Goal: Information Seeking & Learning: Learn about a topic

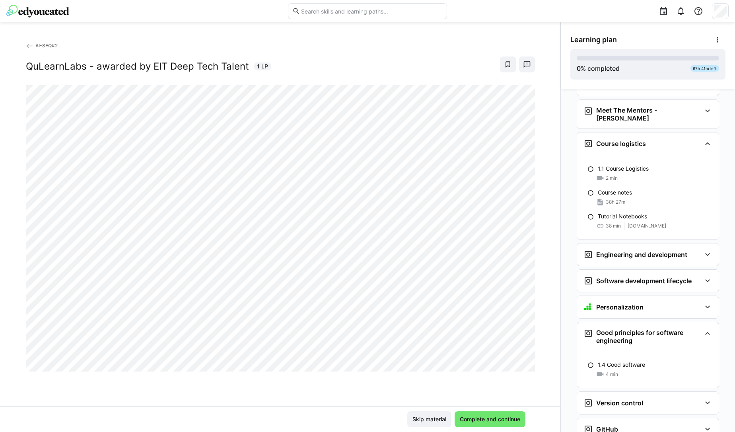
scroll to position [107, 0]
click at [610, 107] on h3 "Meet The Mentors - [PERSON_NAME]" at bounding box center [648, 113] width 105 height 16
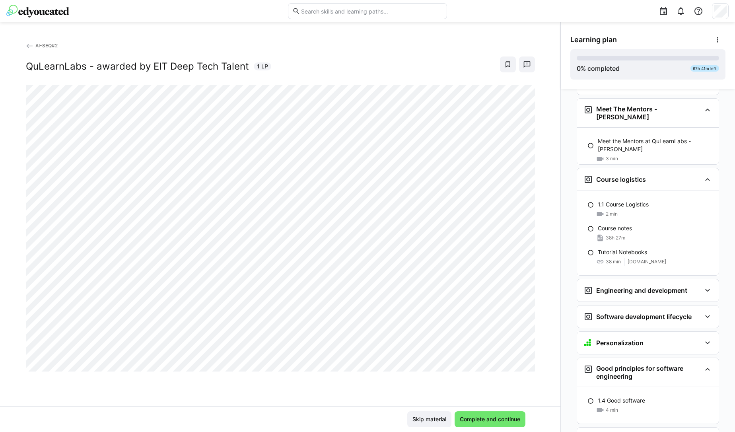
scroll to position [0, 0]
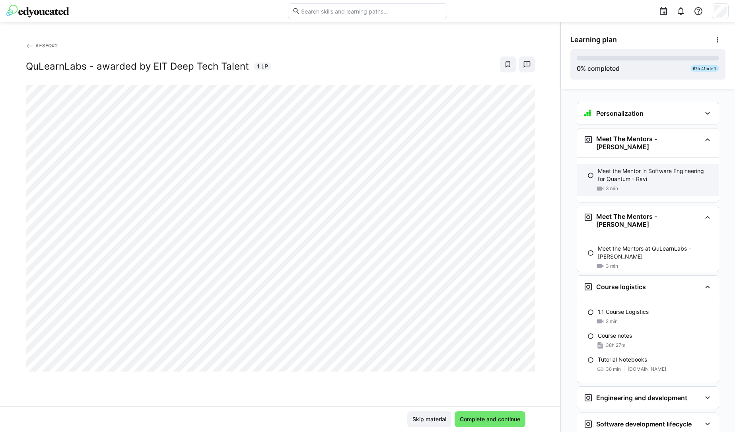
click at [642, 174] on p "Meet the Mentor in Software Engineering for Quantum - Ravi" at bounding box center [655, 175] width 115 height 16
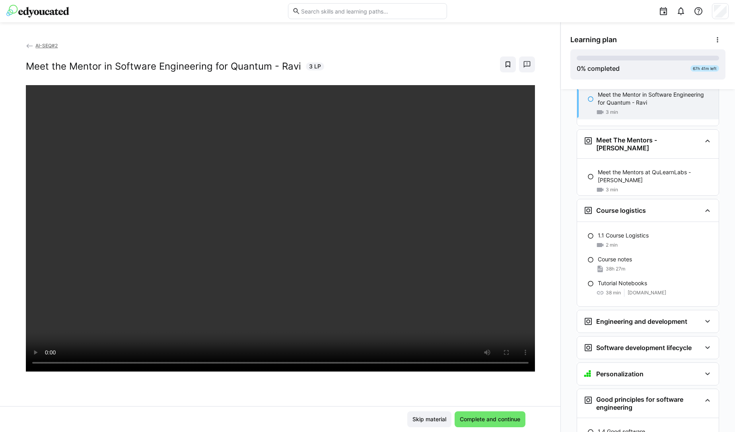
scroll to position [100, 0]
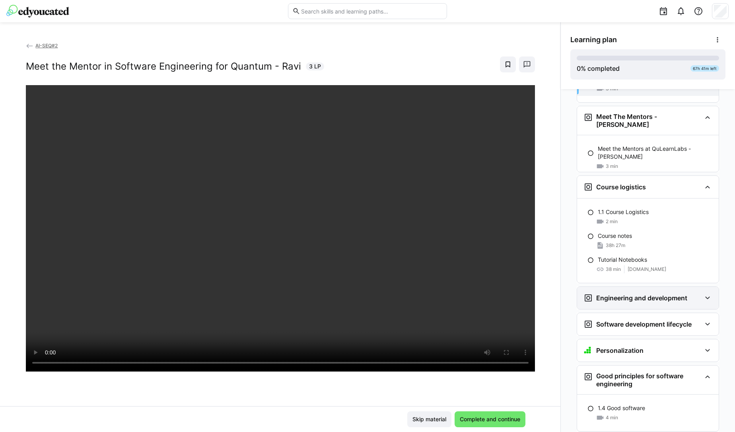
click at [620, 294] on h3 "Engineering and development" at bounding box center [641, 298] width 91 height 8
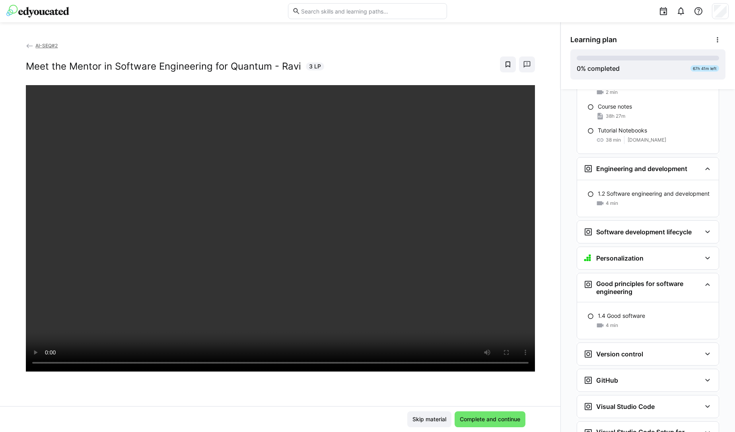
scroll to position [228, 0]
click at [690, 228] on div "Software development lifecycle" at bounding box center [642, 233] width 118 height 10
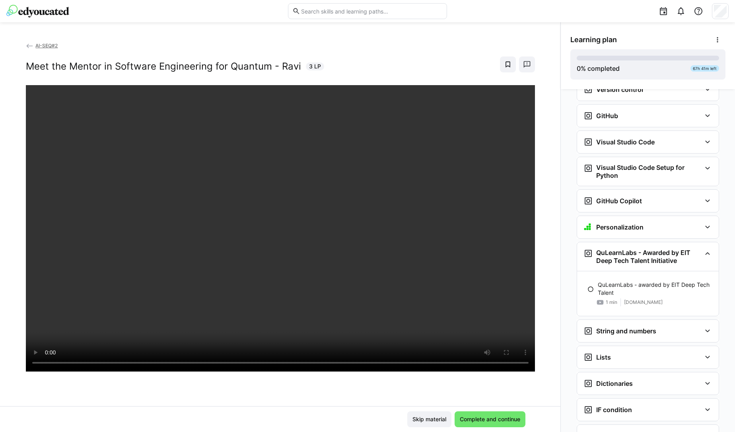
scroll to position [535, 0]
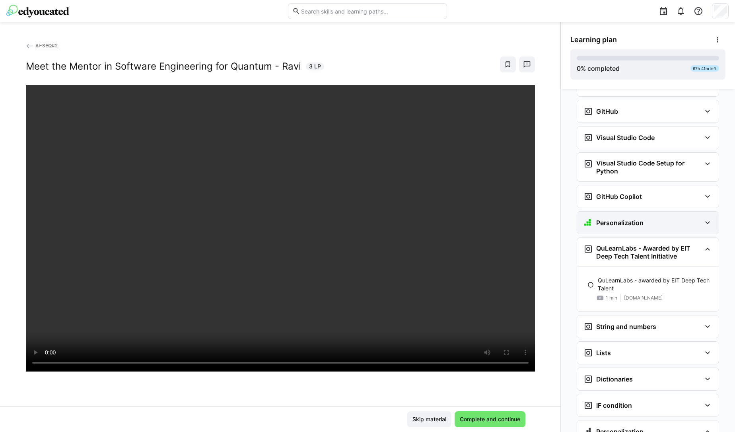
click at [638, 219] on h3 "Personalization" at bounding box center [619, 223] width 47 height 8
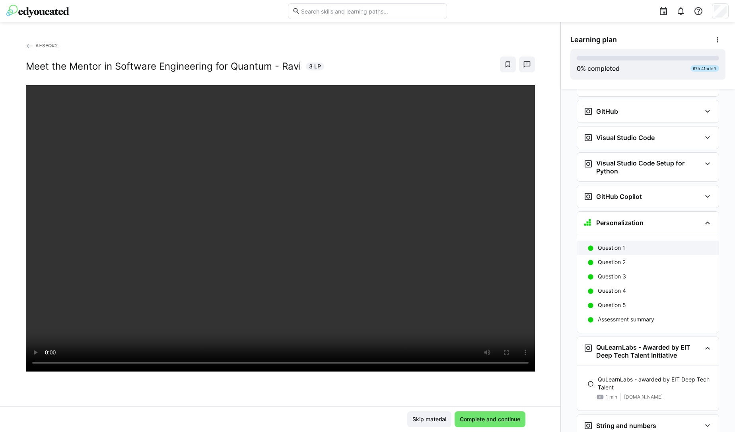
click at [649, 241] on div "Question 1" at bounding box center [648, 248] width 142 height 14
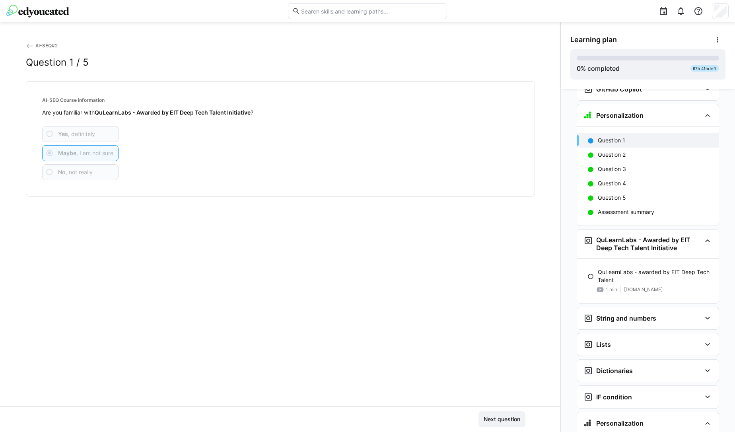
scroll to position [644, 0]
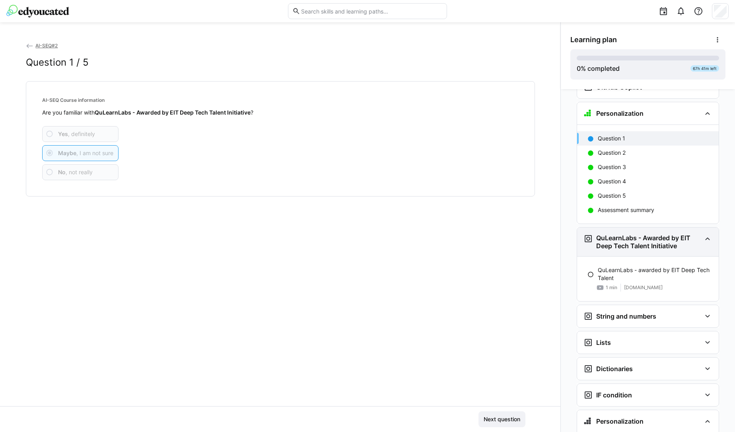
click at [616, 235] on h3 "QuLearnLabs - Awarded by EIT Deep Tech Talent Initiative" at bounding box center [648, 242] width 105 height 16
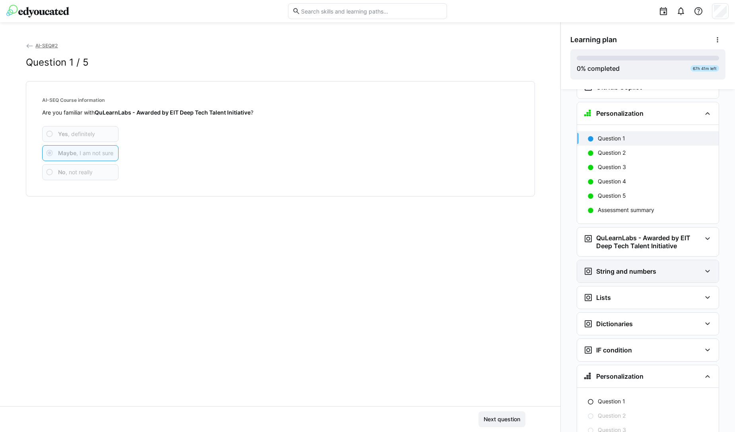
click at [610, 266] on div "String and numbers" at bounding box center [619, 271] width 73 height 10
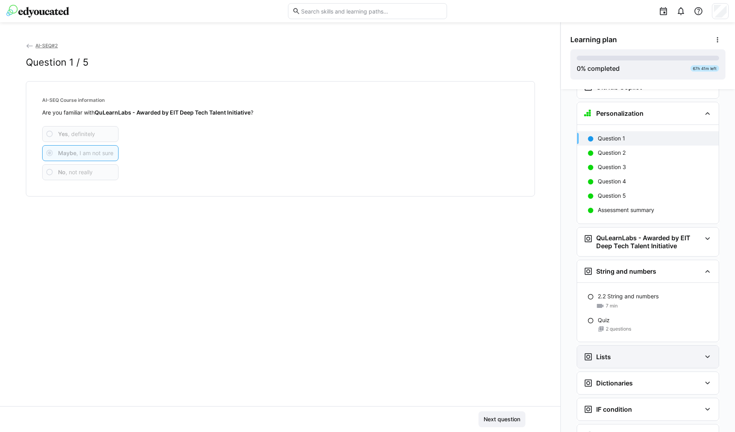
click at [649, 349] on div "Lists" at bounding box center [648, 357] width 142 height 22
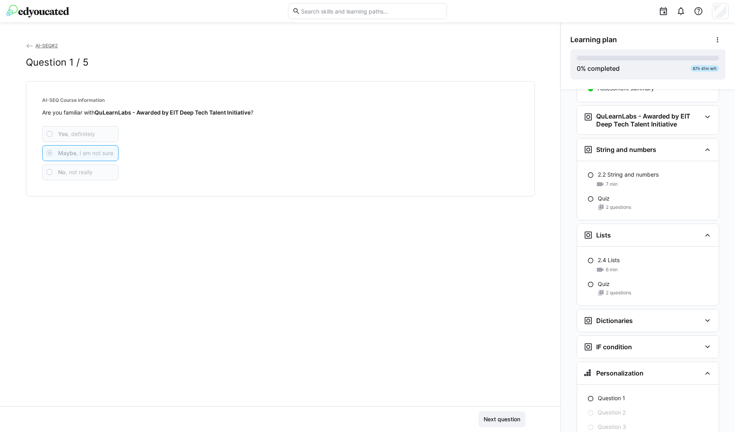
scroll to position [769, 0]
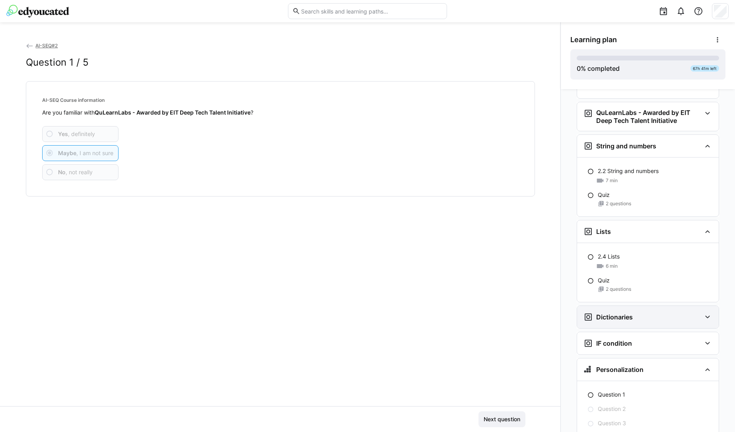
click at [639, 312] on div "Dictionaries" at bounding box center [642, 317] width 118 height 10
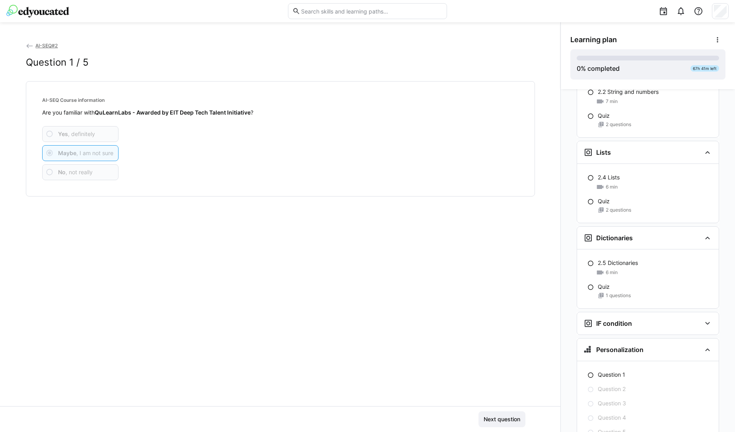
scroll to position [856, 0]
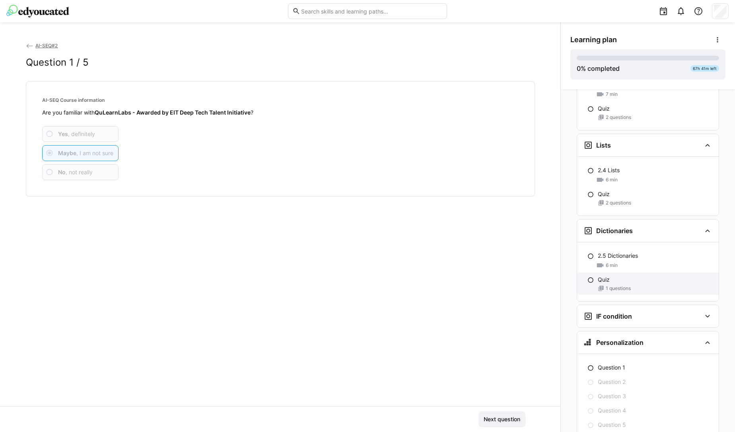
click at [592, 272] on div "Quiz 1 questions" at bounding box center [648, 283] width 142 height 22
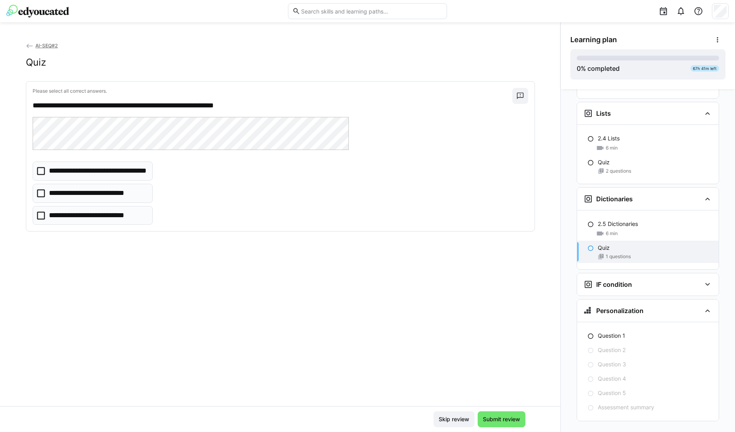
scroll to position [889, 0]
click at [38, 192] on icon at bounding box center [41, 193] width 8 height 8
click at [495, 423] on span "Submit review" at bounding box center [502, 419] width 48 height 16
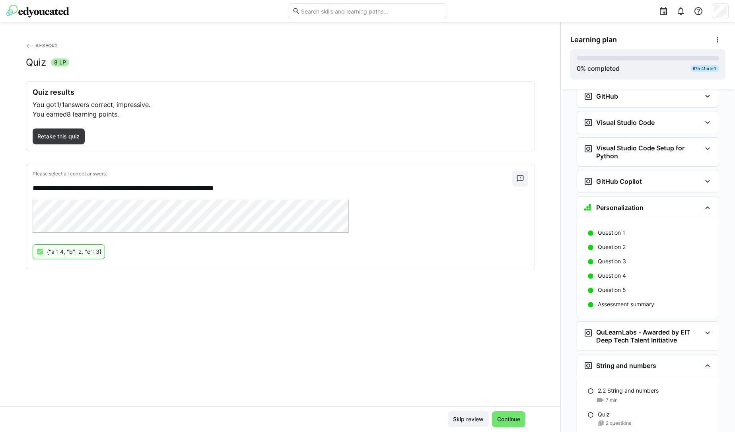
scroll to position [551, 0]
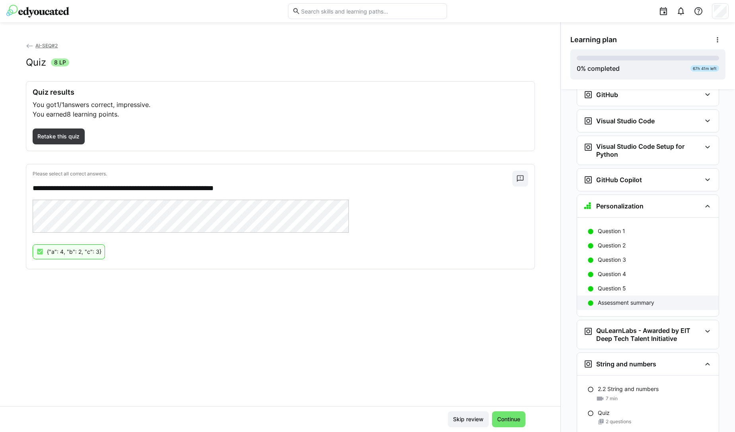
click at [617, 299] on p "Assessment summary" at bounding box center [626, 303] width 56 height 8
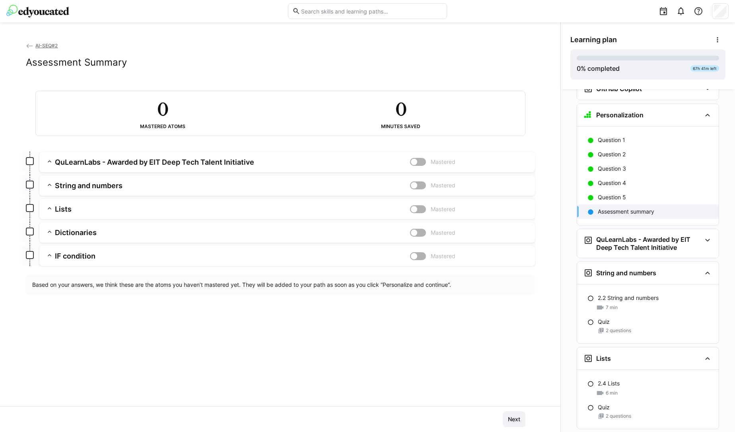
scroll to position [644, 0]
click at [610, 134] on p "Question 1" at bounding box center [611, 138] width 27 height 8
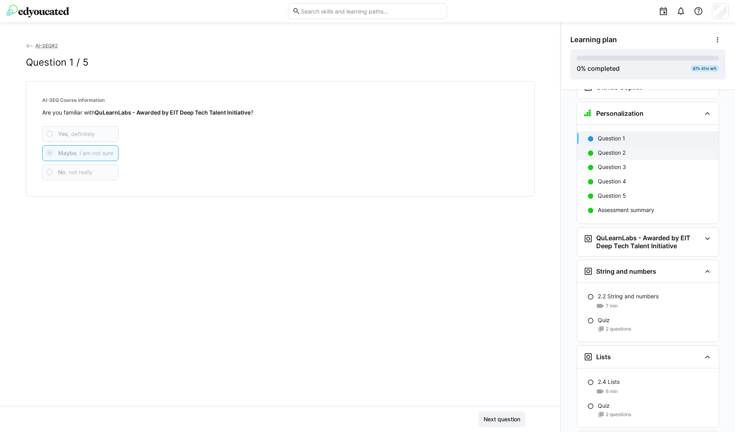
click at [610, 149] on p "Question 2" at bounding box center [612, 153] width 28 height 8
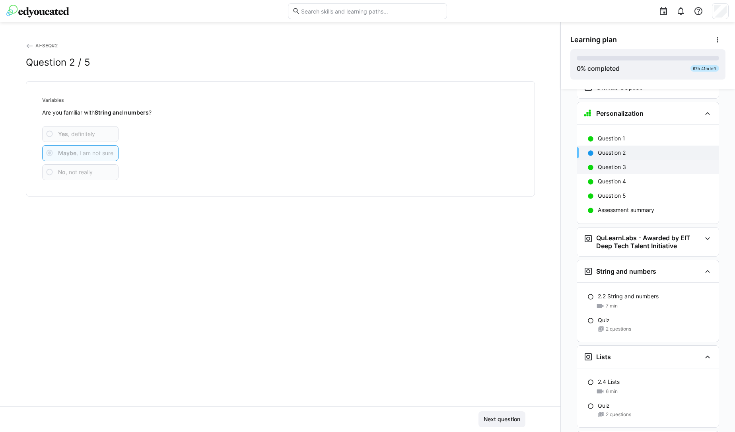
click at [603, 163] on p "Question 3" at bounding box center [612, 167] width 28 height 8
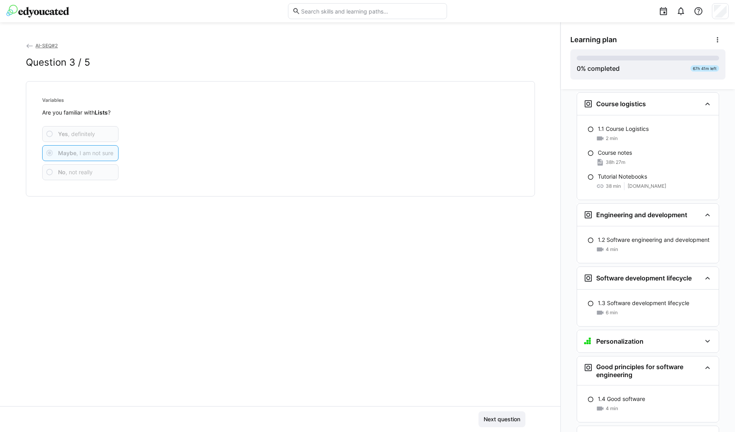
scroll to position [187, 0]
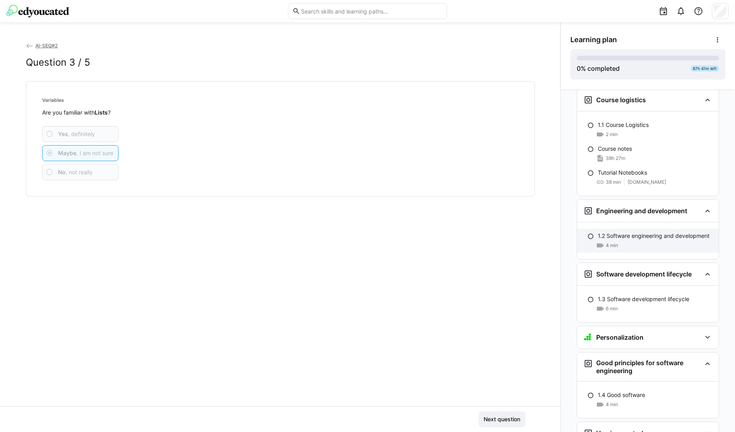
click at [615, 241] on div "4 min" at bounding box center [655, 245] width 115 height 8
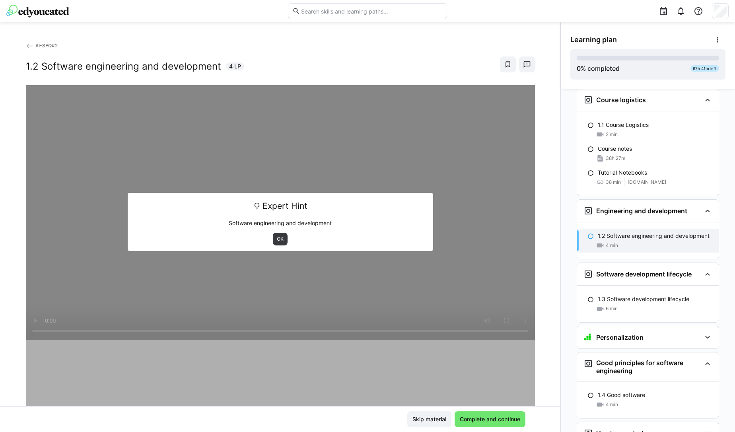
scroll to position [284, 0]
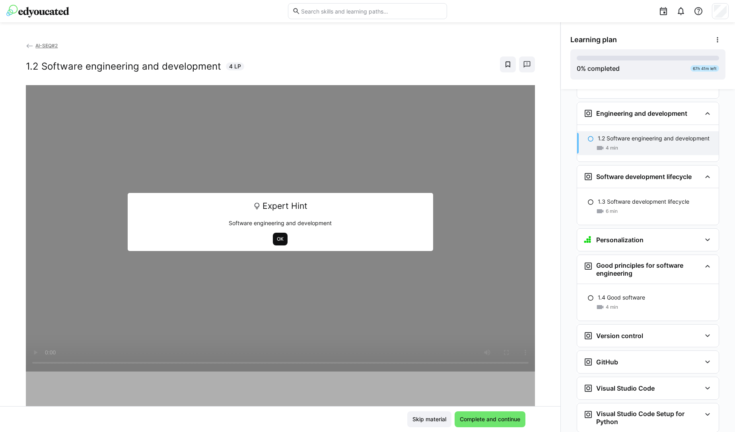
click at [276, 241] on span "OK" at bounding box center [280, 239] width 8 height 6
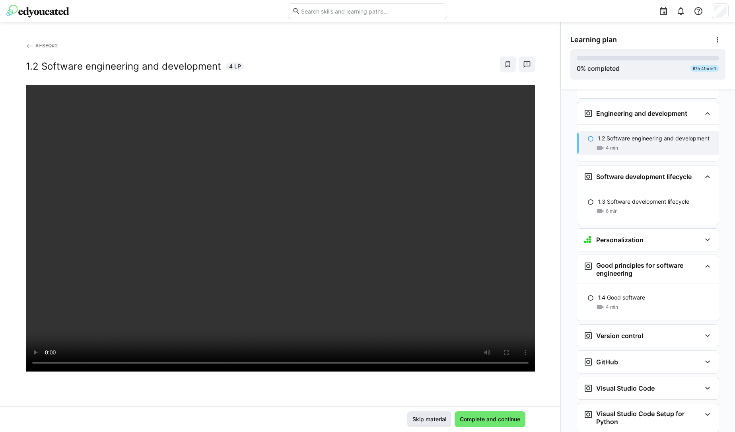
click at [424, 421] on span "Skip material" at bounding box center [429, 419] width 36 height 8
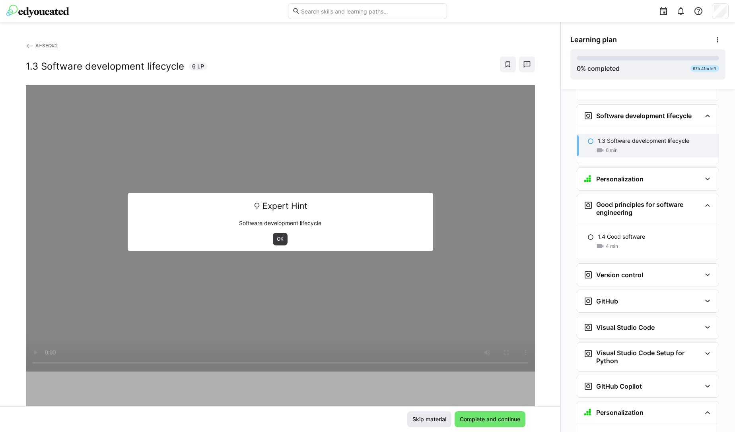
scroll to position [348, 0]
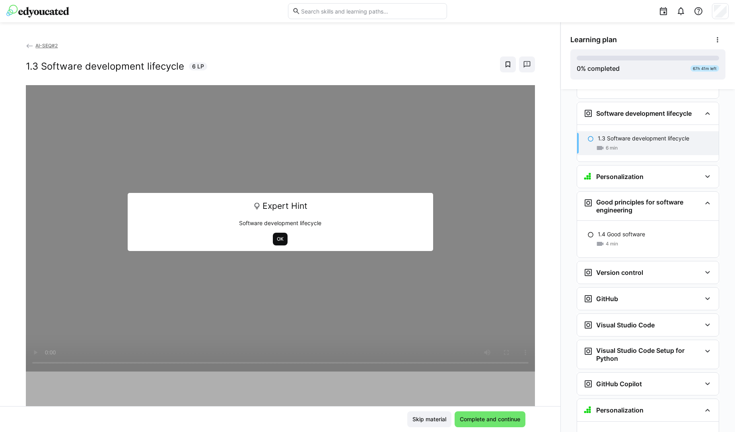
click at [273, 238] on span "OK" at bounding box center [280, 239] width 15 height 13
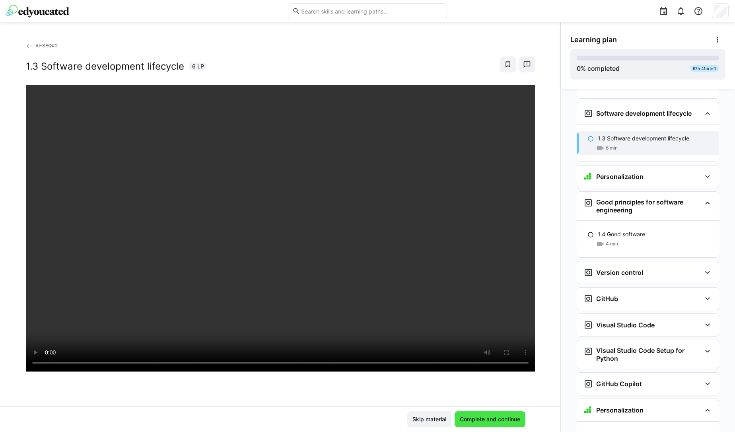
click at [479, 422] on span "Complete and continue" at bounding box center [489, 419] width 63 height 8
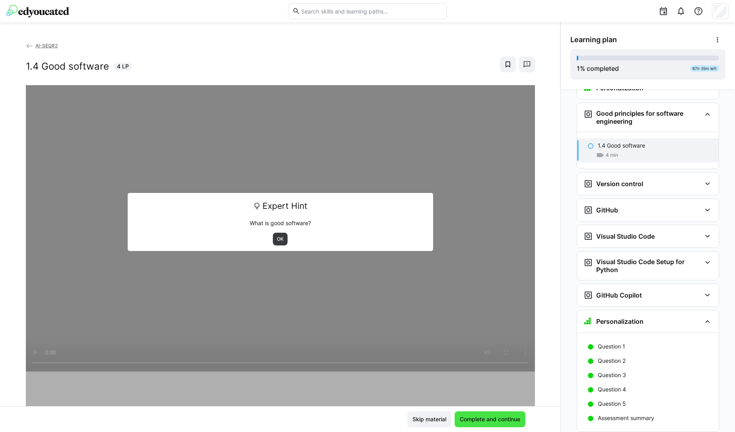
scroll to position [437, 0]
click at [276, 239] on span "OK" at bounding box center [280, 239] width 8 height 6
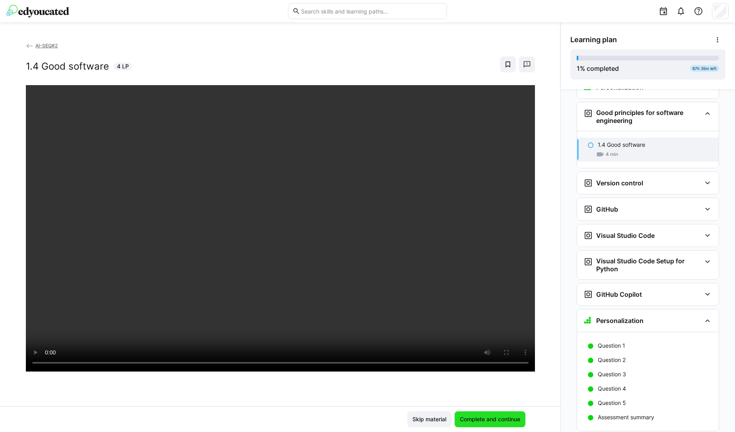
click at [478, 418] on span "Complete and continue" at bounding box center [489, 419] width 63 height 8
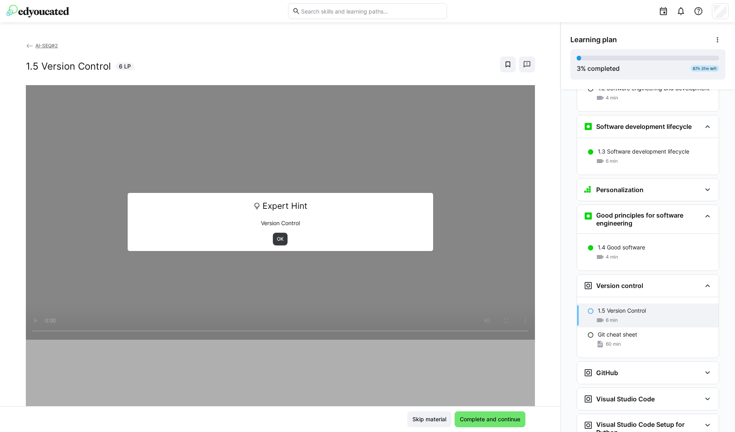
scroll to position [0, 0]
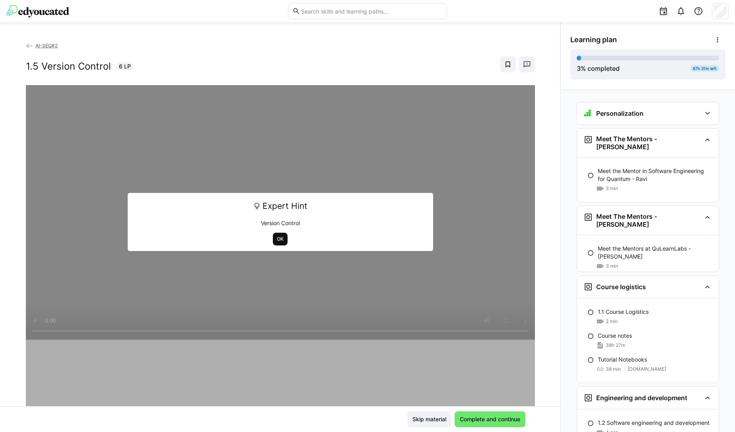
click at [278, 242] on span "OK" at bounding box center [280, 239] width 8 height 6
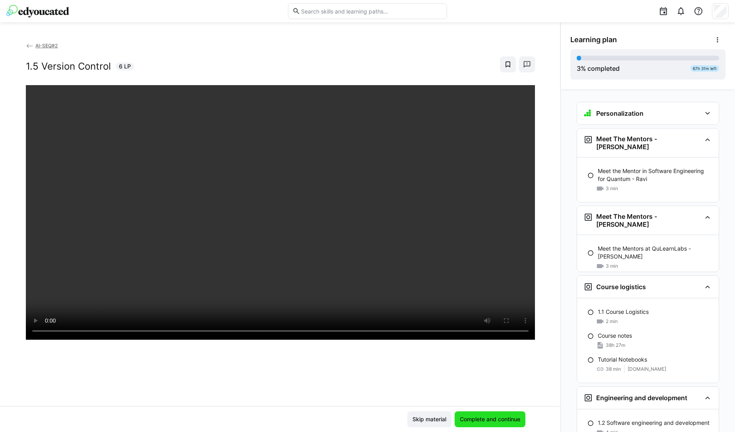
click at [489, 425] on span "Complete and continue" at bounding box center [489, 419] width 71 height 16
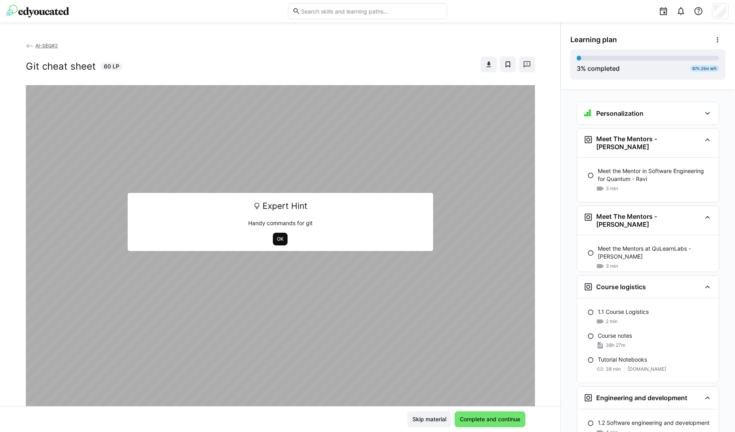
click at [279, 239] on span "OK" at bounding box center [280, 239] width 8 height 6
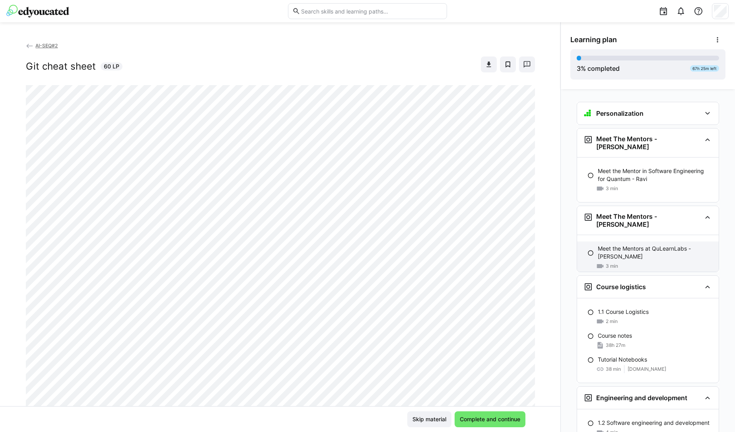
click at [633, 245] on p "Meet the Mentors at QuLearnLabs - [PERSON_NAME]" at bounding box center [655, 253] width 115 height 16
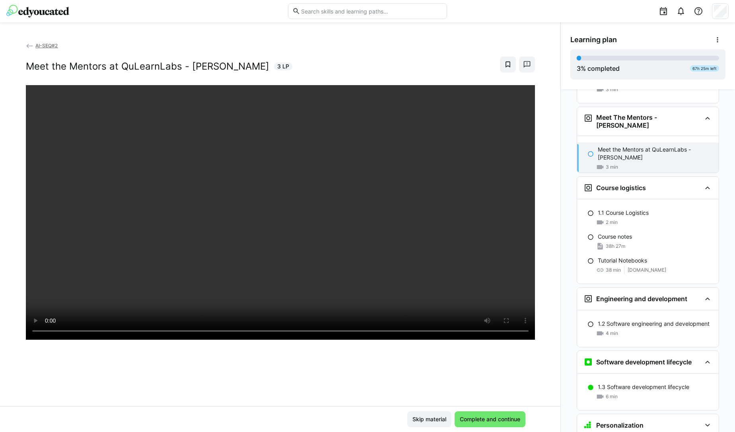
scroll to position [110, 0]
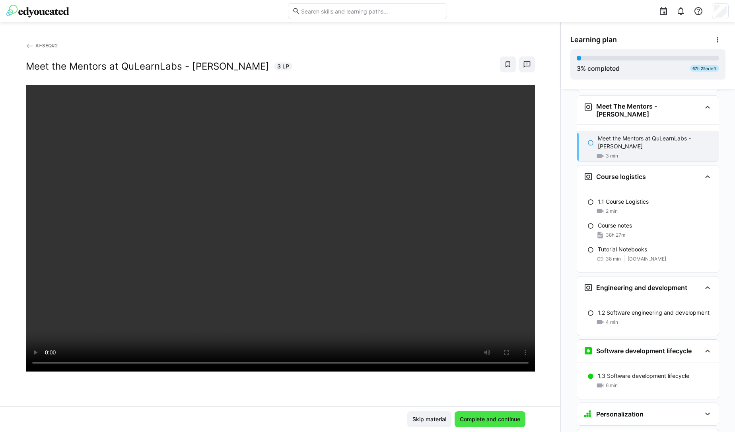
click at [482, 419] on span "Complete and continue" at bounding box center [489, 419] width 63 height 8
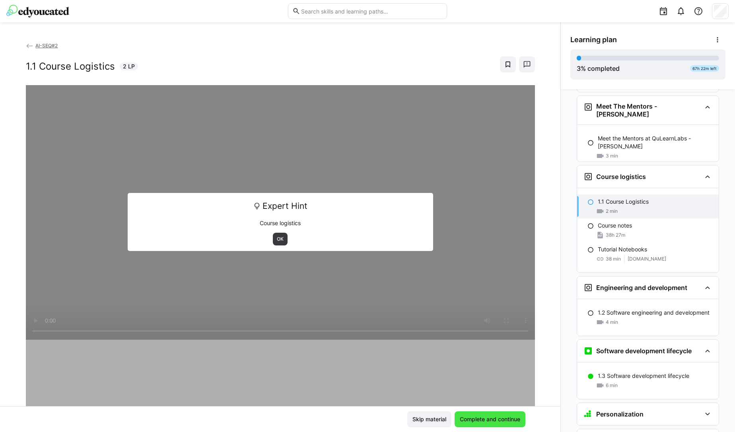
scroll to position [173, 0]
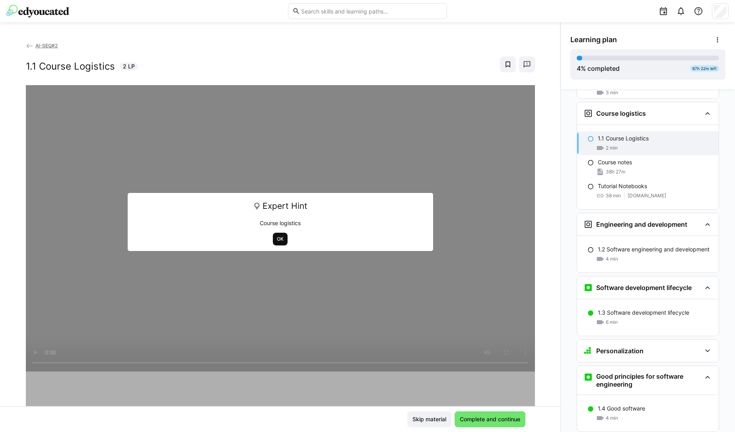
click at [276, 239] on span "OK" at bounding box center [280, 239] width 8 height 6
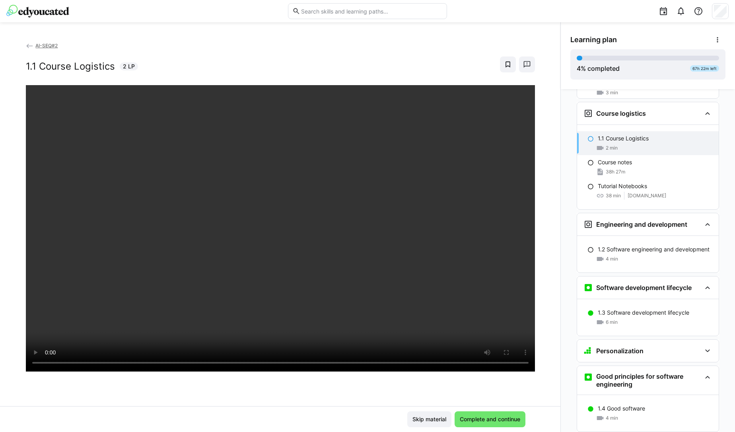
scroll to position [0, 0]
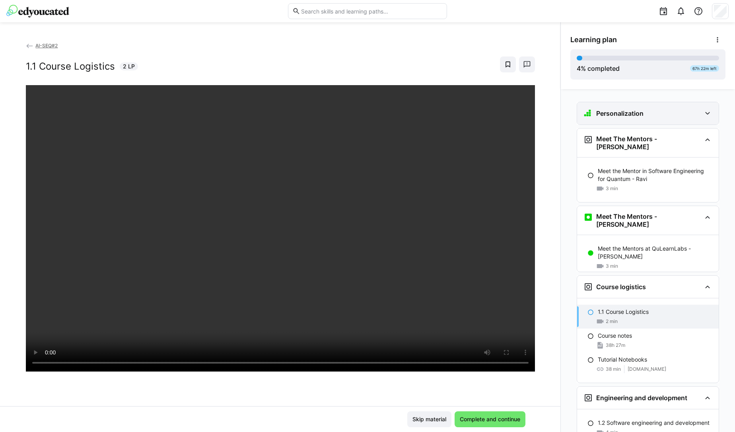
click at [650, 114] on div "Personalization" at bounding box center [642, 114] width 118 height 10
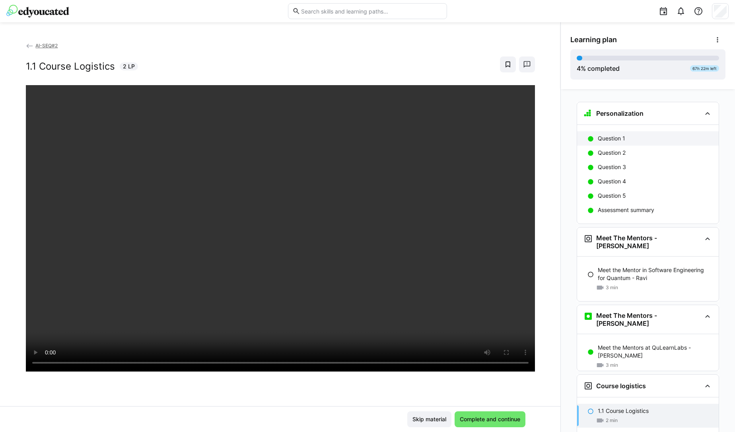
click at [610, 139] on p "Question 1" at bounding box center [611, 138] width 27 height 8
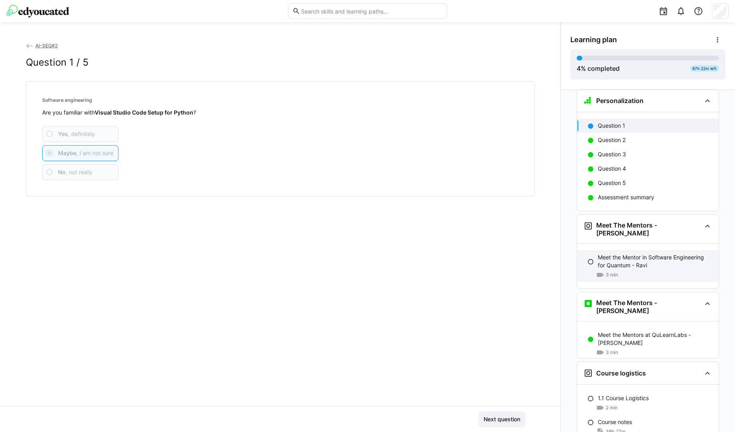
click at [621, 271] on div "3 min" at bounding box center [655, 275] width 115 height 8
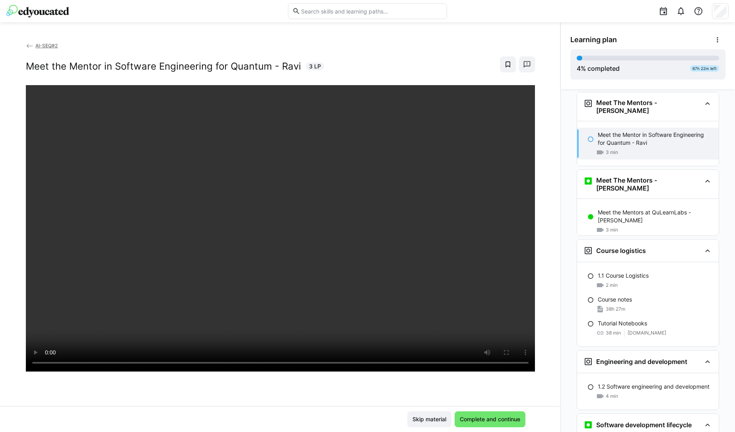
scroll to position [138, 0]
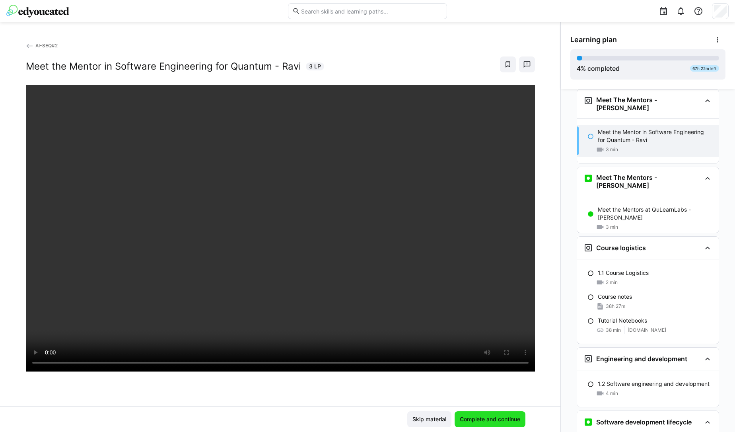
click at [472, 419] on span "Complete and continue" at bounding box center [489, 419] width 63 height 8
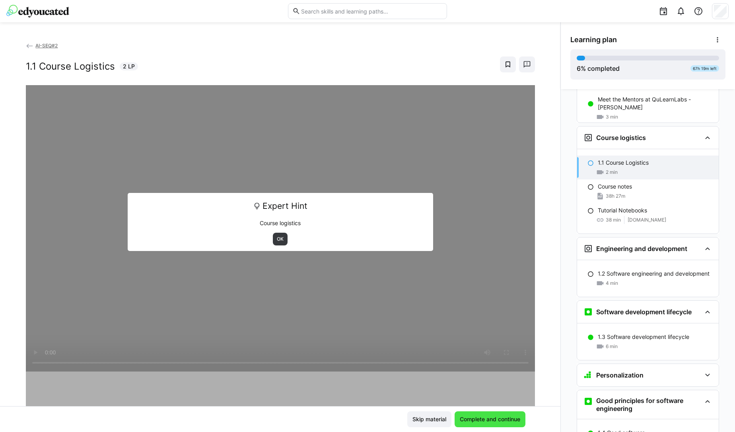
scroll to position [272, 0]
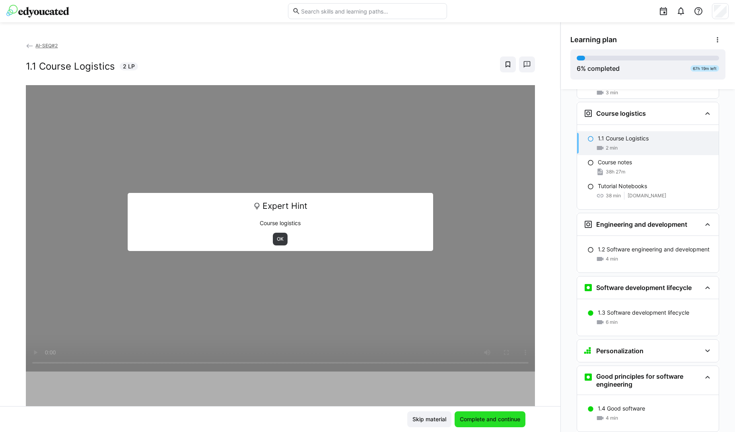
click at [468, 417] on span "Complete and continue" at bounding box center [489, 419] width 63 height 8
click at [276, 236] on span "OK" at bounding box center [280, 239] width 8 height 6
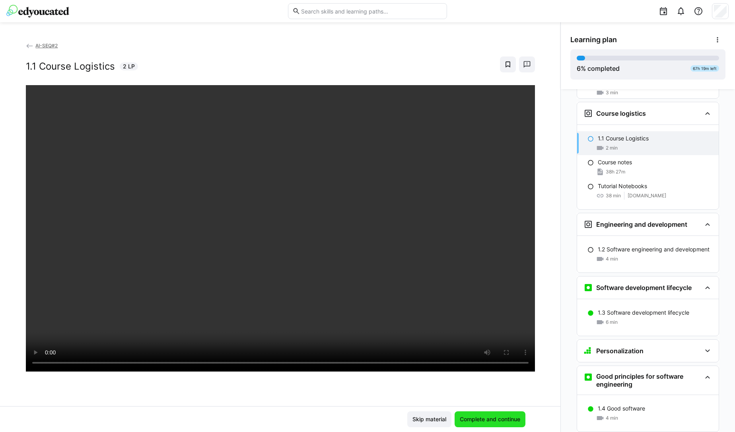
click at [481, 420] on span "Complete and continue" at bounding box center [489, 419] width 63 height 8
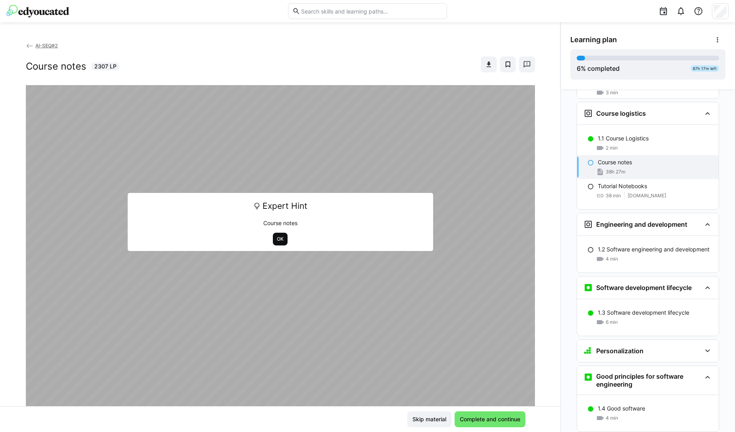
click at [276, 239] on span "OK" at bounding box center [280, 239] width 8 height 6
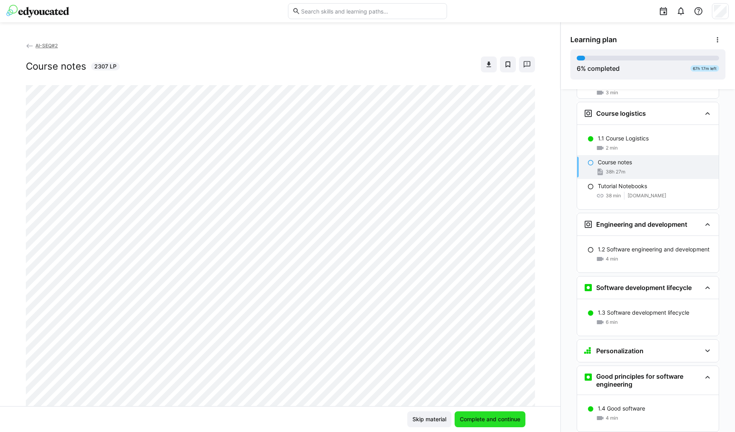
click at [499, 421] on span "Complete and continue" at bounding box center [489, 419] width 63 height 8
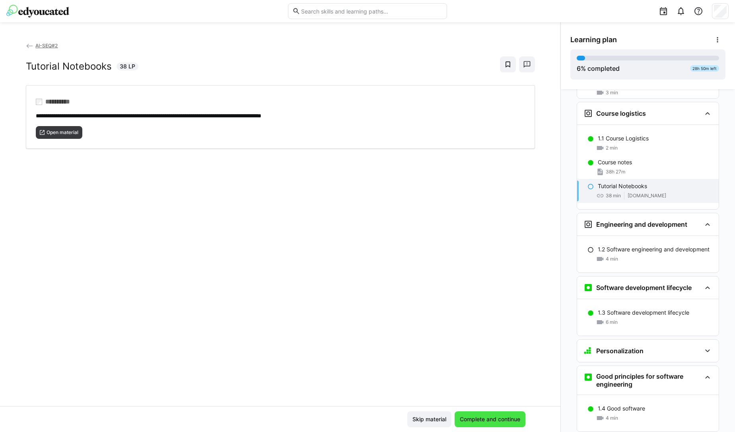
click at [499, 421] on span "Complete and continue" at bounding box center [489, 419] width 63 height 8
click at [67, 128] on span "Open material" at bounding box center [59, 132] width 47 height 13
click at [473, 423] on span "Complete and continue" at bounding box center [489, 419] width 71 height 16
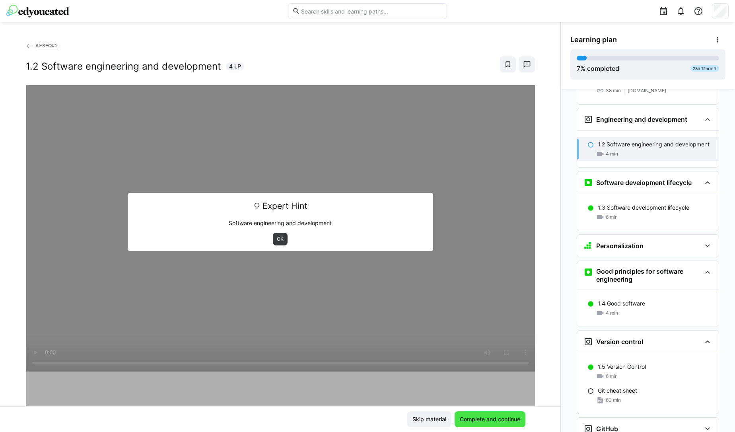
scroll to position [383, 0]
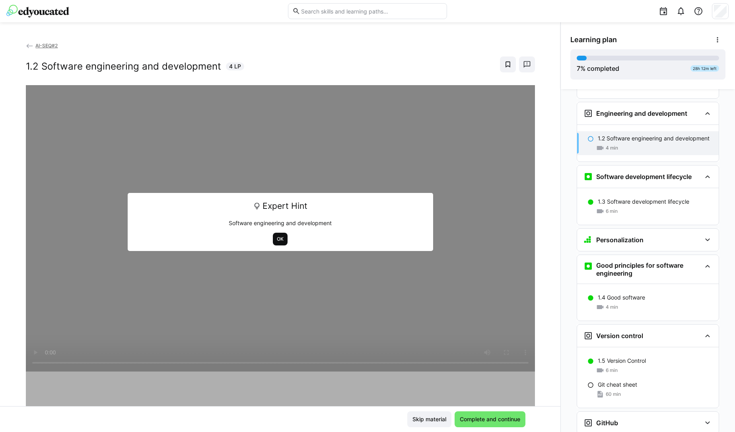
click at [278, 240] on span "OK" at bounding box center [280, 239] width 8 height 6
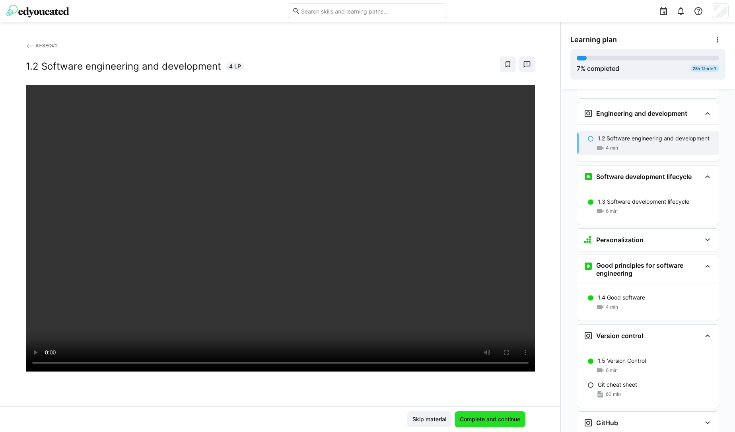
click at [487, 421] on span "Complete and continue" at bounding box center [489, 419] width 63 height 8
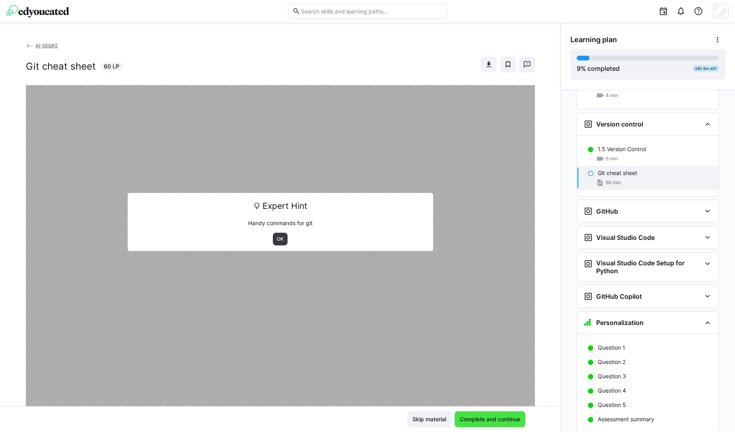
scroll to position [606, 0]
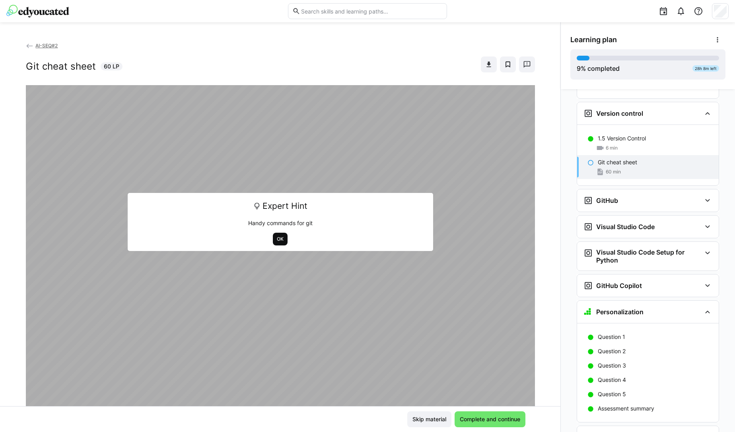
click at [273, 238] on span "OK" at bounding box center [280, 239] width 15 height 13
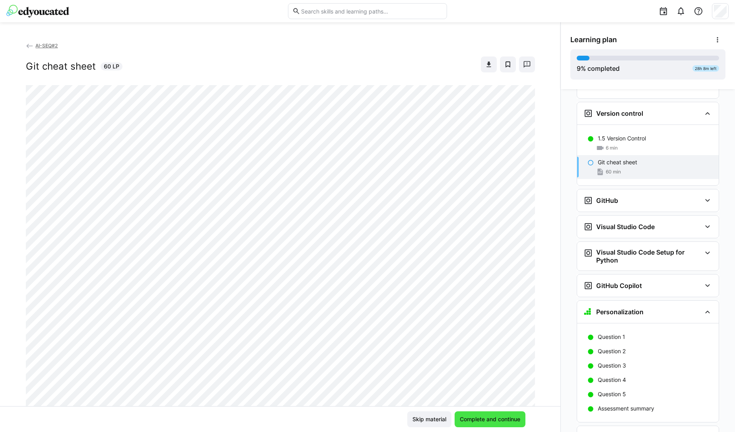
click at [478, 418] on span "Complete and continue" at bounding box center [489, 419] width 63 height 8
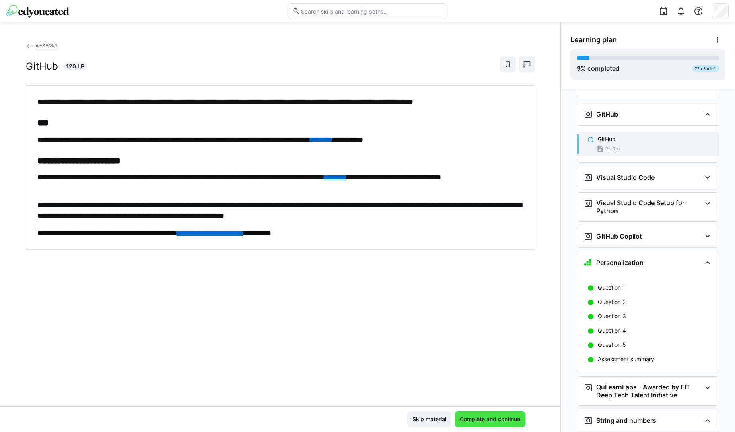
scroll to position [693, 0]
click at [478, 418] on span "Complete and continue" at bounding box center [489, 419] width 63 height 8
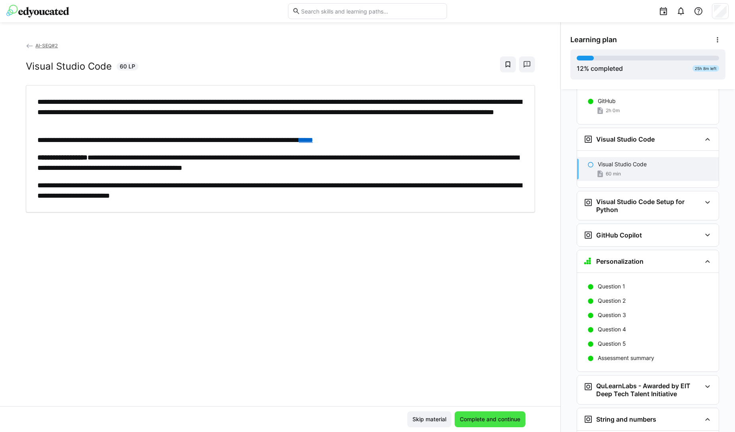
scroll to position [756, 0]
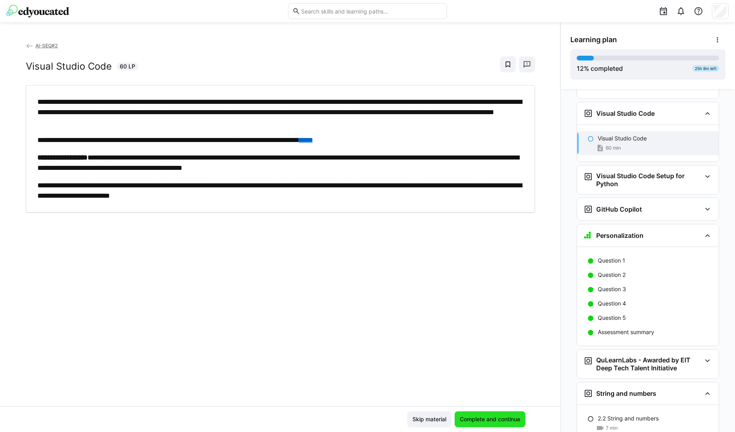
click at [478, 418] on span "Complete and continue" at bounding box center [489, 419] width 63 height 8
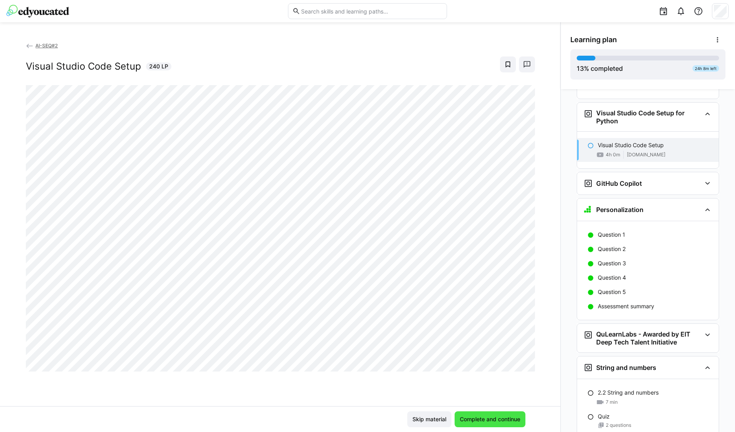
scroll to position [819, 0]
click at [476, 417] on span "Complete and continue" at bounding box center [489, 419] width 63 height 8
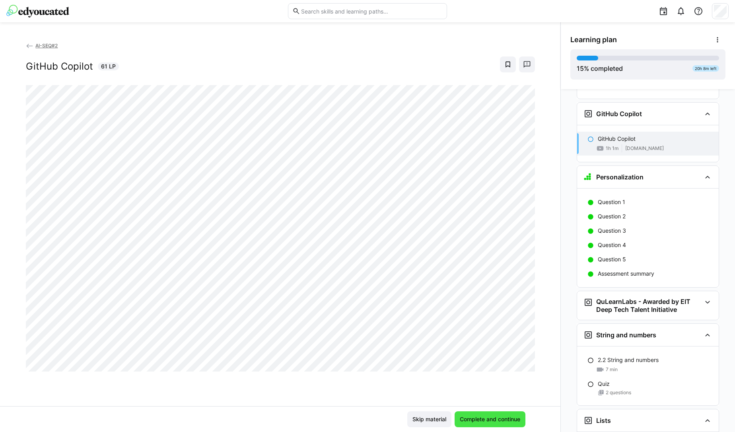
scroll to position [889, 0]
click at [478, 420] on span "Complete and continue" at bounding box center [489, 419] width 63 height 8
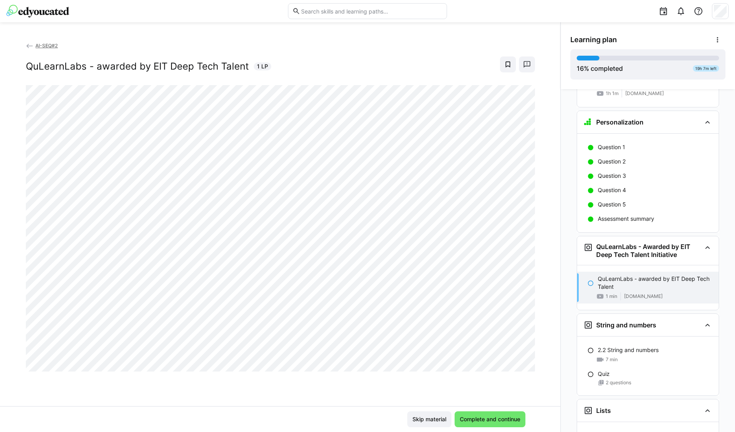
scroll to position [949, 0]
